Goal: Transaction & Acquisition: Purchase product/service

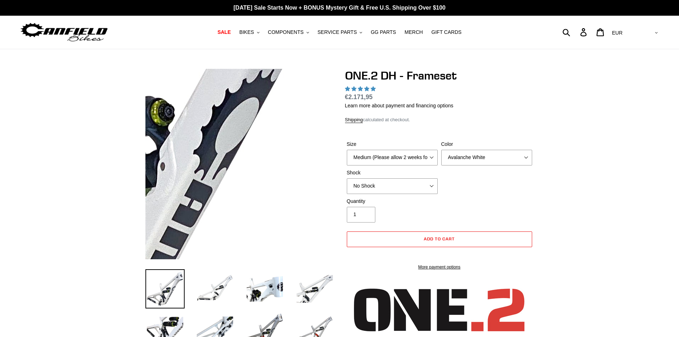
select select "highest-rating"
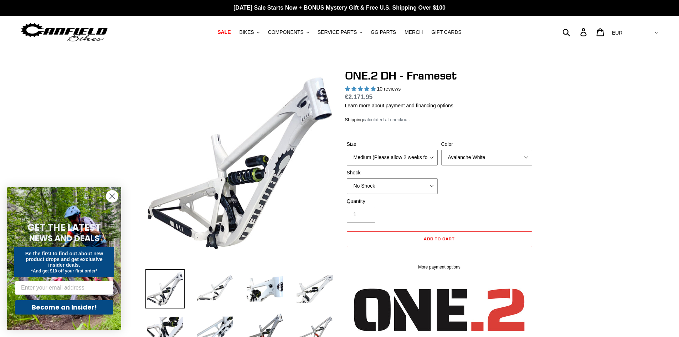
click at [393, 160] on select "Medium (Please allow 2 weeks for delivery) Large (Sold Out)" at bounding box center [392, 158] width 91 height 16
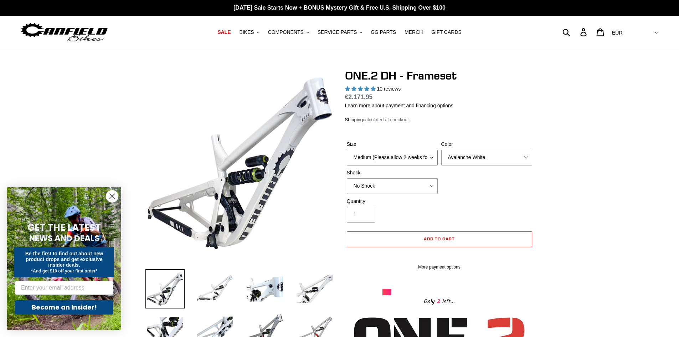
click at [389, 158] on select "Medium (Please allow 2 weeks for delivery) Large (Sold Out)" at bounding box center [392, 158] width 91 height 16
click at [417, 186] on select "No Shock Fox DHX2 Coil RockShox Vivid Coil EXT Storia LOK V3 (Custom Order)" at bounding box center [392, 186] width 91 height 16
click at [347, 178] on select "No Shock Fox DHX2 Coil RockShox Vivid Coil EXT Storia LOK V3 (Custom Order)" at bounding box center [392, 186] width 91 height 16
click at [475, 160] on select "Avalanche White Bentonite Grey" at bounding box center [486, 158] width 91 height 16
click at [441, 150] on select "Avalanche White Bentonite Grey" at bounding box center [486, 158] width 91 height 16
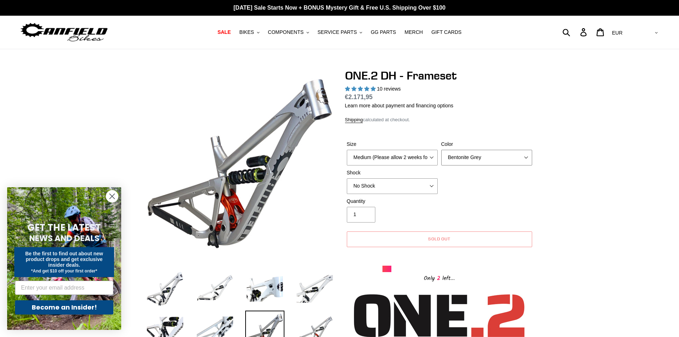
click at [479, 155] on select "Avalanche White Bentonite Grey" at bounding box center [486, 158] width 91 height 16
select select "Avalanche White"
click at [441, 150] on select "Avalanche White Bentonite Grey" at bounding box center [486, 158] width 91 height 16
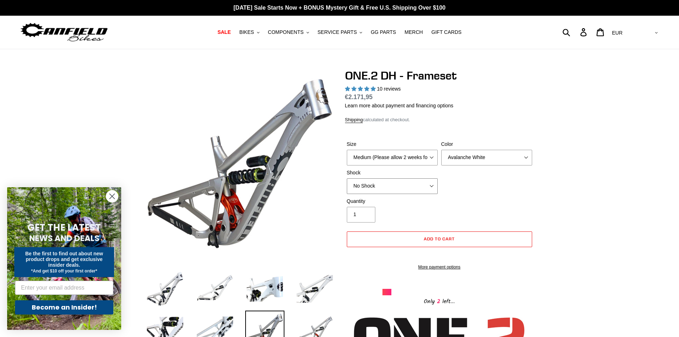
click at [401, 184] on select "No Shock Fox DHX2 Coil RockShox Vivid Coil EXT Storia LOK V3 (Custom Order)" at bounding box center [392, 186] width 91 height 16
click at [347, 178] on select "No Shock Fox DHX2 Coil RockShox Vivid Coil EXT Storia LOK V3 (Custom Order)" at bounding box center [392, 186] width 91 height 16
click at [385, 155] on select "Medium (Please allow 2 weeks for delivery) Large (Sold Out)" at bounding box center [392, 158] width 91 height 16
click at [347, 150] on select "Medium (Please allow 2 weeks for delivery) Large (Sold Out)" at bounding box center [392, 158] width 91 height 16
click at [391, 160] on select "Medium (Please allow 2 weeks for delivery) Large (Sold Out)" at bounding box center [392, 158] width 91 height 16
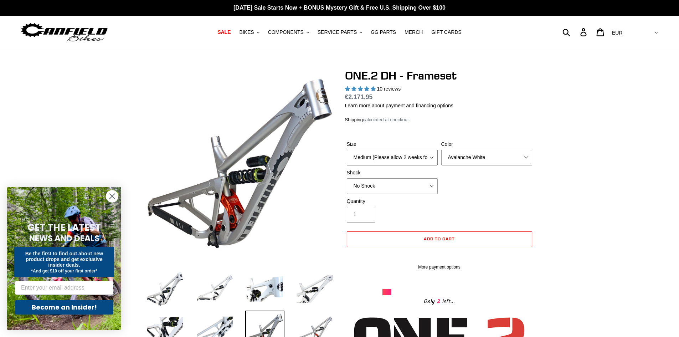
click at [391, 160] on select "Medium (Please allow 2 weeks for delivery) Large (Sold Out)" at bounding box center [392, 158] width 91 height 16
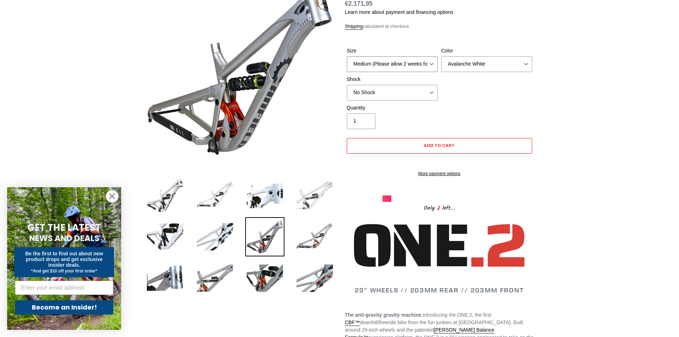
scroll to position [95, 0]
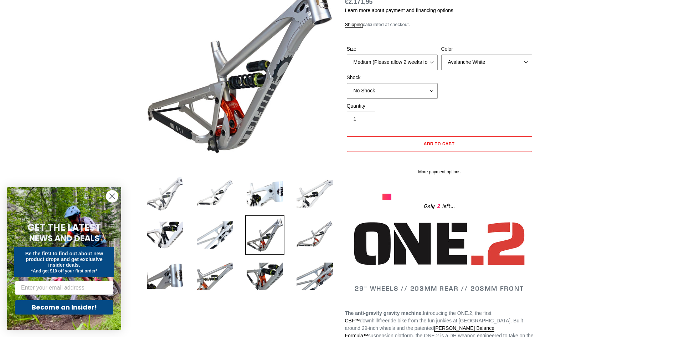
click at [156, 197] on img at bounding box center [164, 193] width 39 height 39
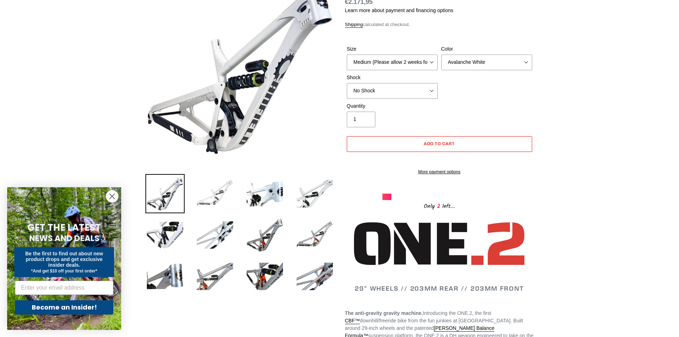
click at [207, 196] on img at bounding box center [214, 193] width 39 height 39
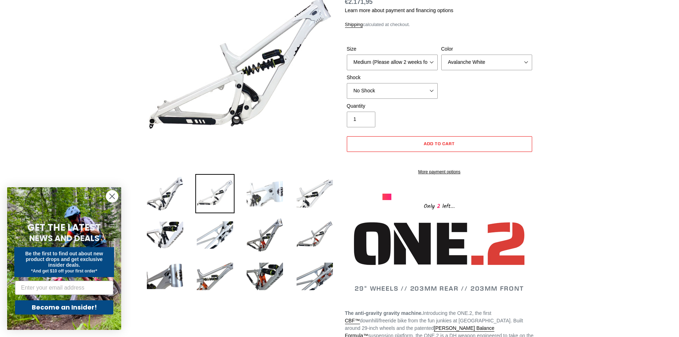
click at [251, 201] on img at bounding box center [264, 193] width 39 height 39
